Goal: Check status: Check status

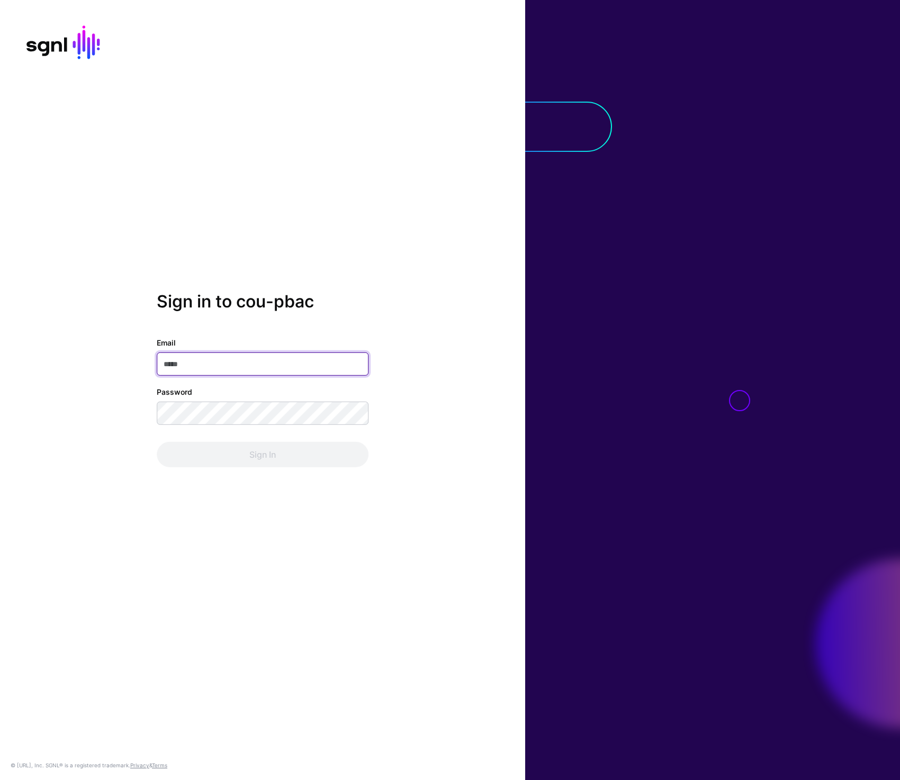
type input "**********"
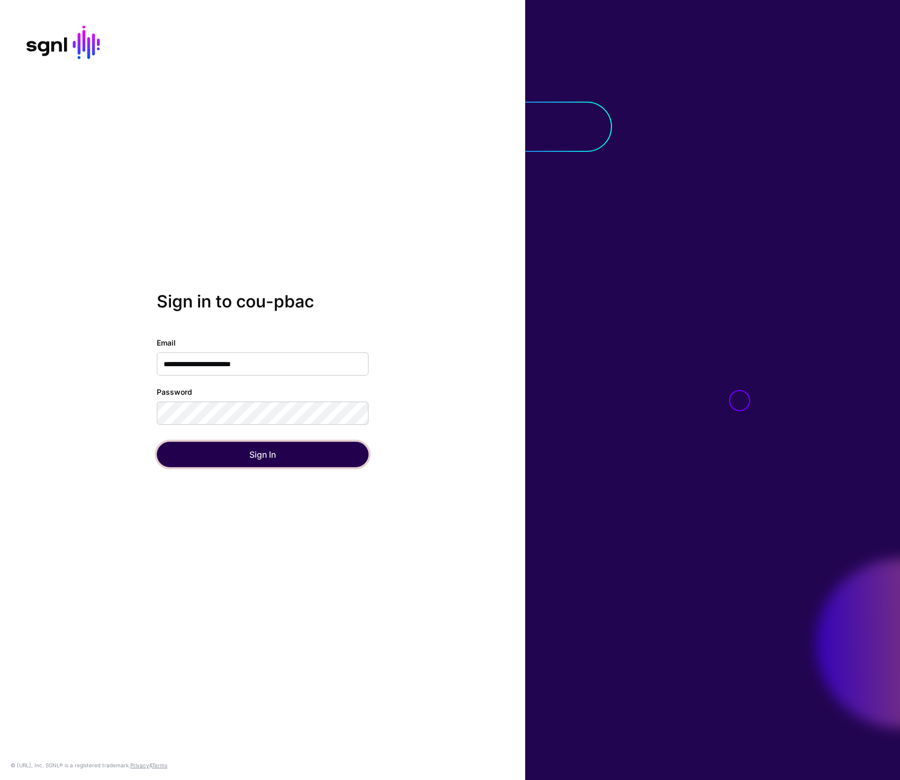
click at [239, 454] on button "Sign In" at bounding box center [263, 454] width 212 height 25
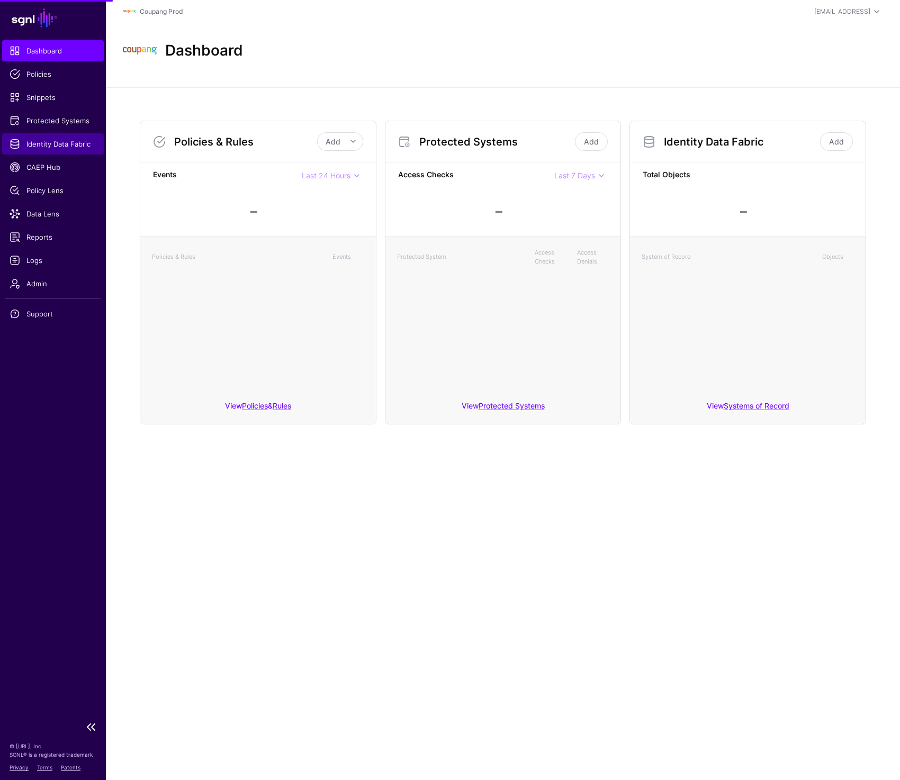
click at [59, 145] on span "Identity Data Fabric" at bounding box center [53, 144] width 87 height 11
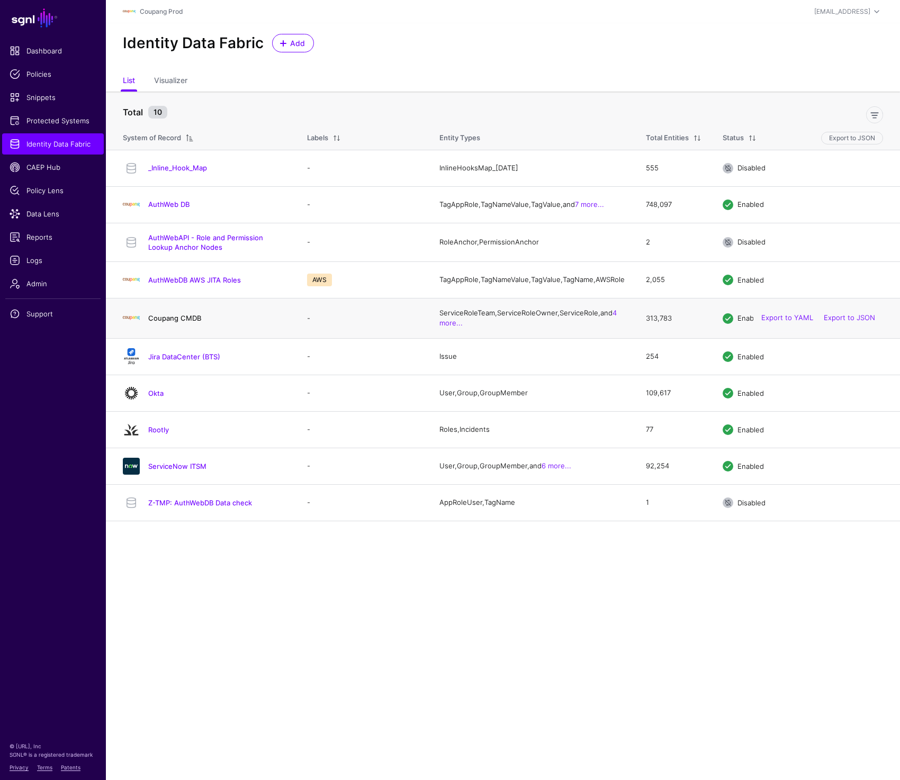
click at [191, 322] on link "Coupang CMDB" at bounding box center [174, 318] width 53 height 8
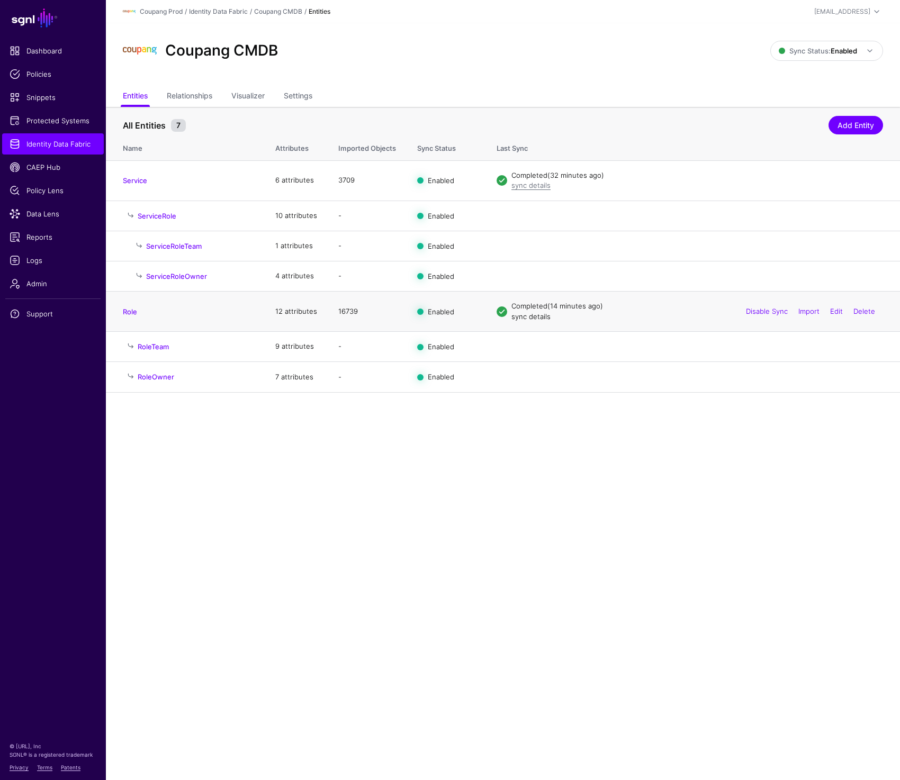
click at [529, 319] on link "sync details" at bounding box center [530, 316] width 39 height 8
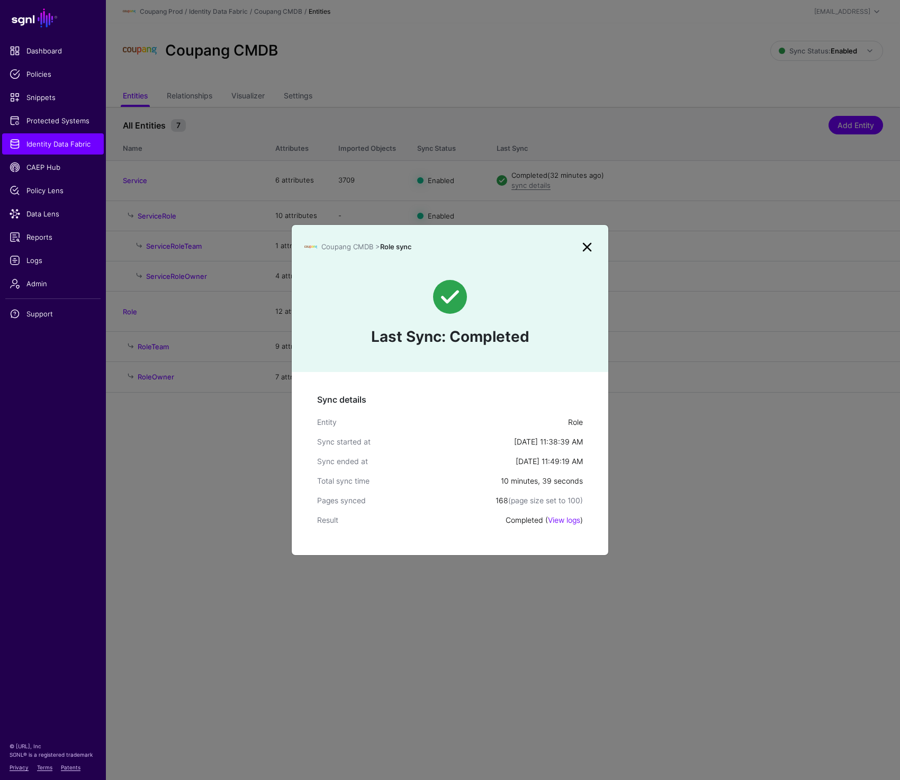
click at [579, 247] on link at bounding box center [586, 247] width 17 height 17
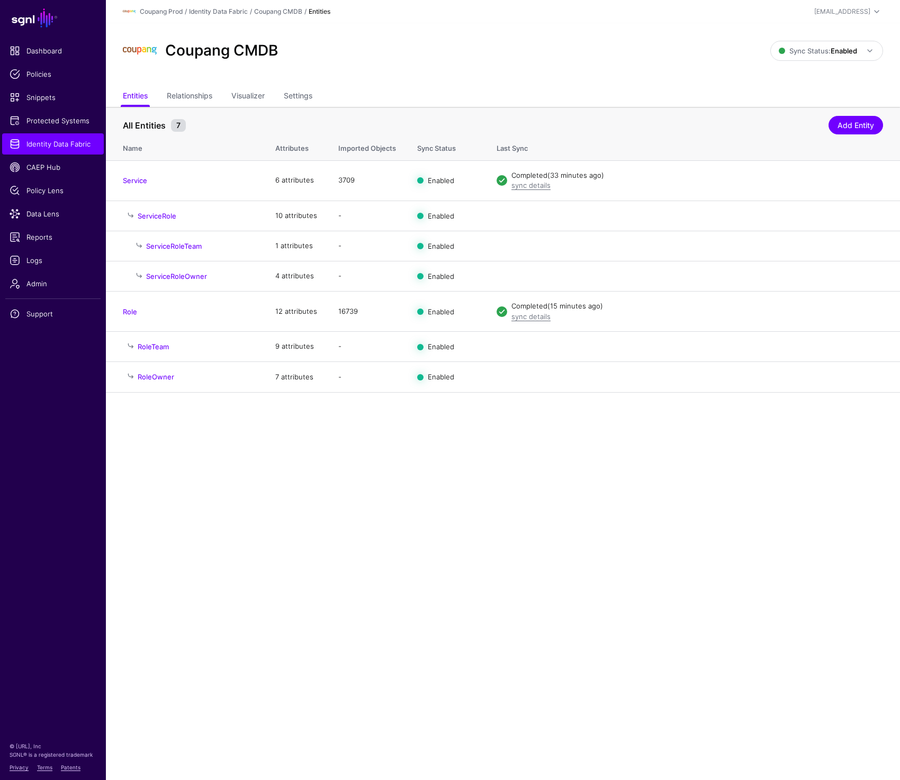
click at [414, 621] on main "SGNL Dashboard Policies Snippets Protected Systems Identity Data Fabric CAEP Hu…" at bounding box center [450, 390] width 900 height 780
